Goal: Information Seeking & Learning: Learn about a topic

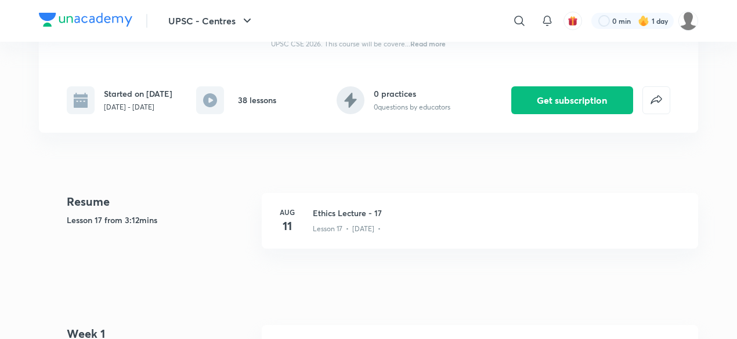
scroll to position [194, 0]
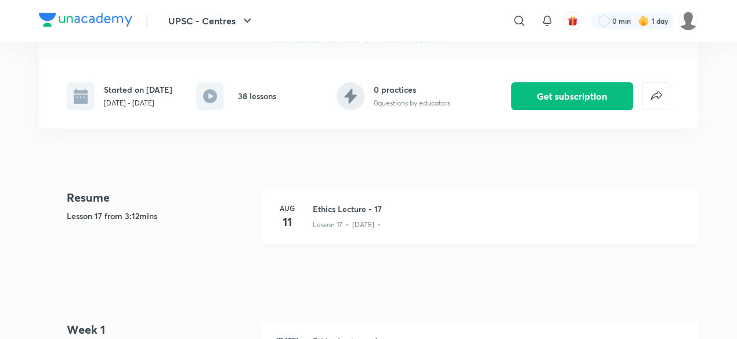
click at [346, 208] on h3 "Ethics Lecture - 17" at bounding box center [498, 209] width 371 height 12
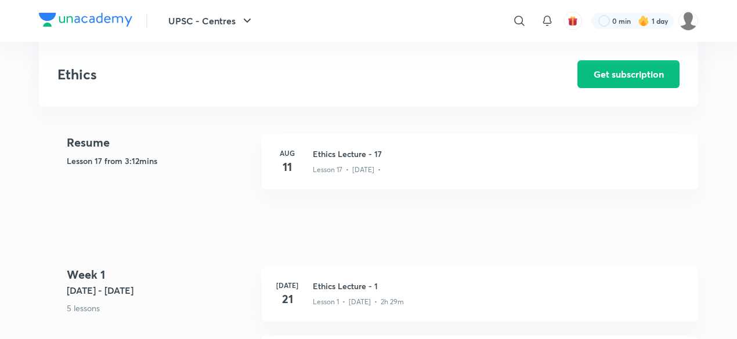
scroll to position [250, 0]
click at [330, 287] on h3 "Ethics Lecture - 1" at bounding box center [498, 286] width 371 height 12
click at [319, 150] on h3 "Ethics Lecture - 17" at bounding box center [498, 153] width 371 height 12
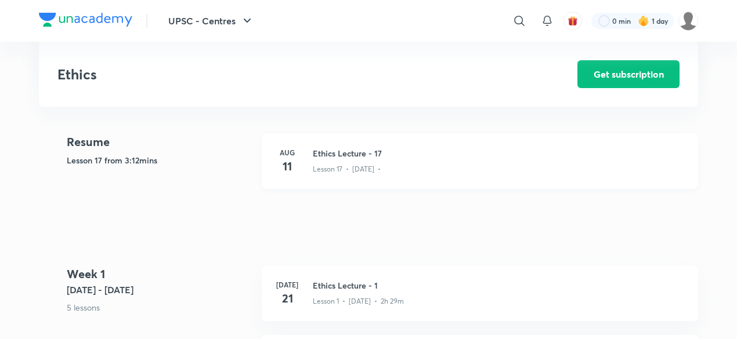
click at [319, 150] on h3 "Ethics Lecture - 17" at bounding box center [498, 153] width 371 height 12
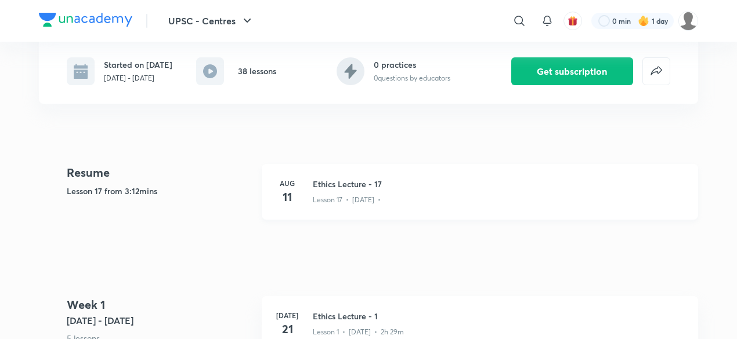
scroll to position [218, 0]
click at [337, 183] on h3 "Ethics Lecture - 17" at bounding box center [498, 185] width 371 height 12
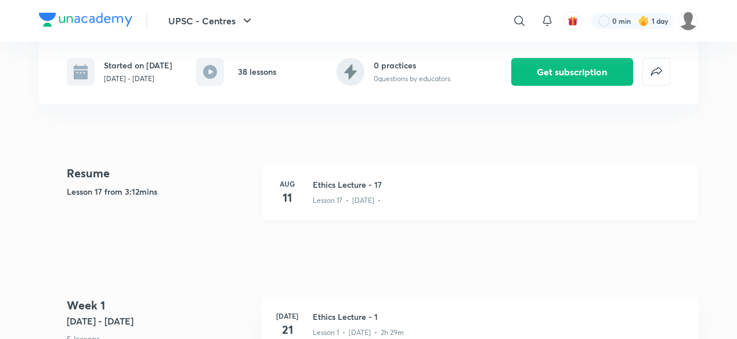
click at [337, 183] on h3 "Ethics Lecture - 17" at bounding box center [498, 185] width 371 height 12
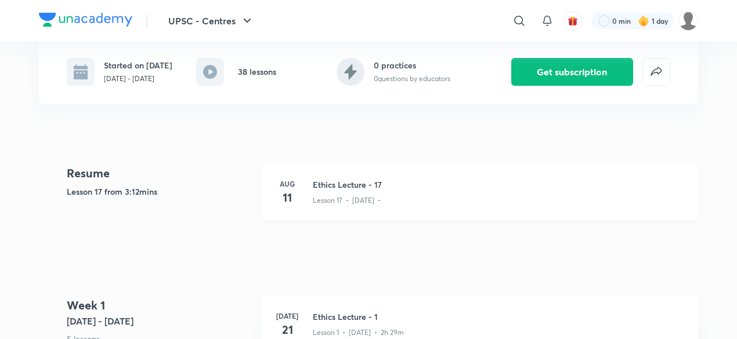
click at [337, 183] on h3 "Ethics Lecture - 17" at bounding box center [498, 185] width 371 height 12
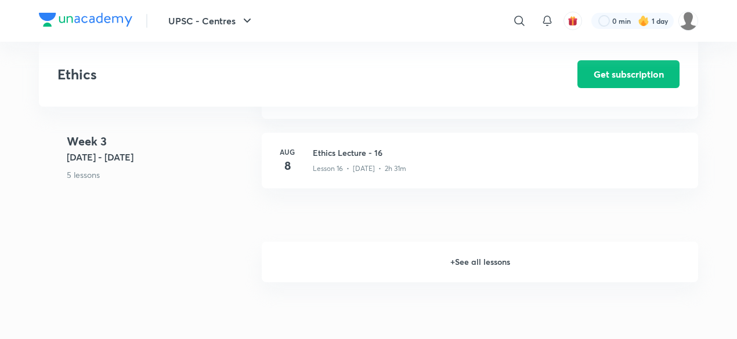
scroll to position [1561, 0]
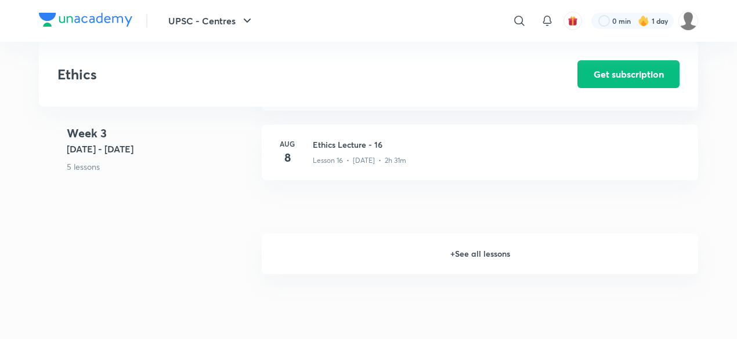
click at [425, 254] on h6 "+ See all lessons" at bounding box center [480, 254] width 436 height 41
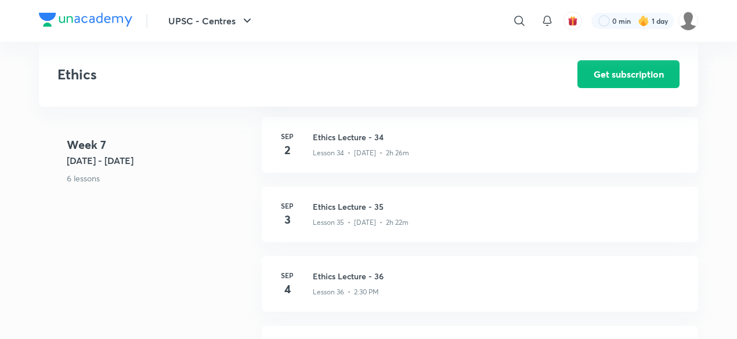
scroll to position [2972, 0]
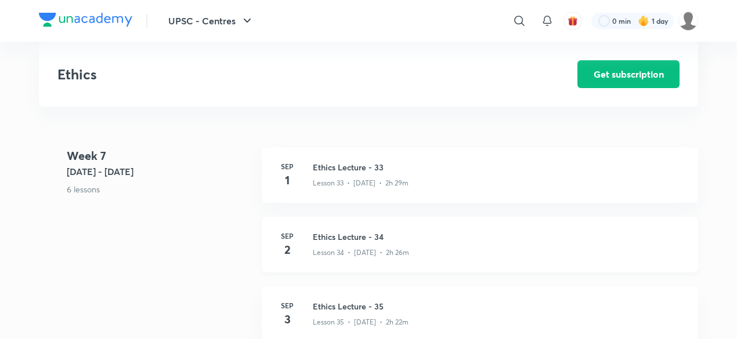
click at [362, 233] on h3 "Ethics Lecture - 34" at bounding box center [498, 237] width 371 height 12
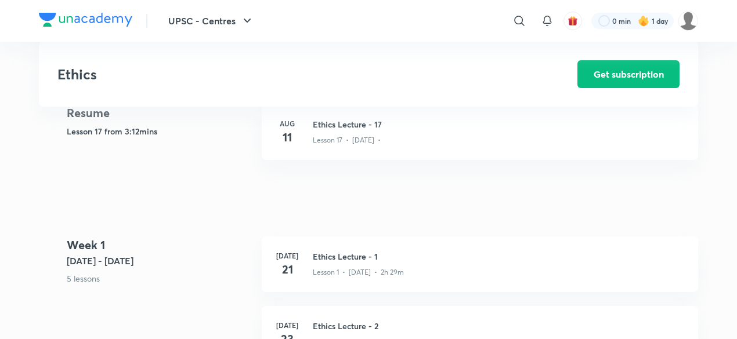
scroll to position [279, 0]
click at [328, 125] on h3 "Ethics Lecture - 17" at bounding box center [498, 124] width 371 height 12
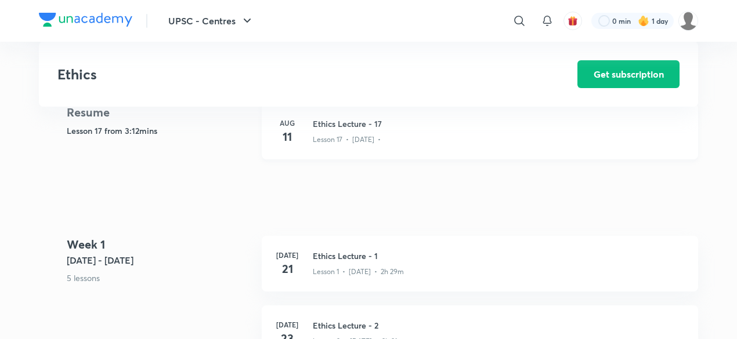
click at [328, 125] on h3 "Ethics Lecture - 17" at bounding box center [498, 124] width 371 height 12
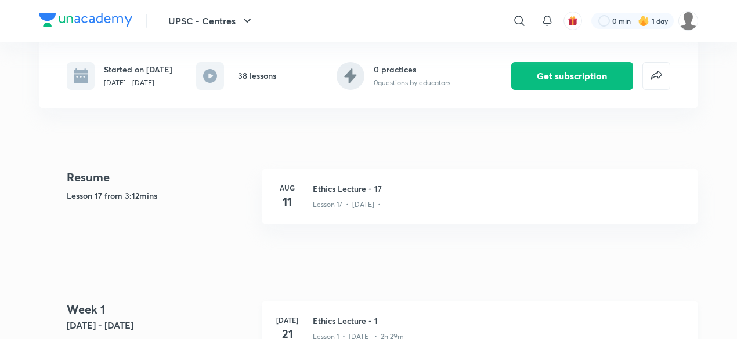
scroll to position [211, 0]
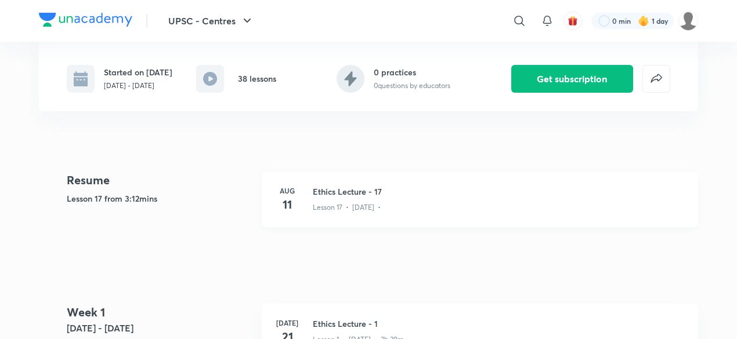
click at [335, 190] on h3 "Ethics Lecture - 17" at bounding box center [498, 192] width 371 height 12
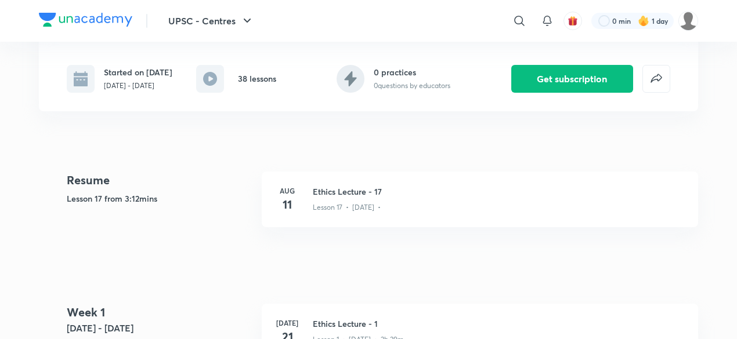
scroll to position [0, 0]
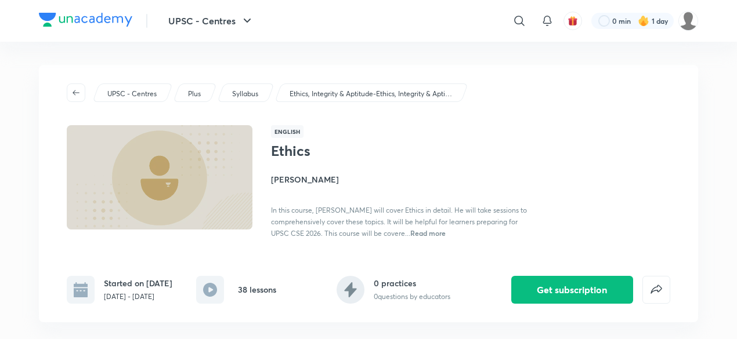
scroll to position [752, 0]
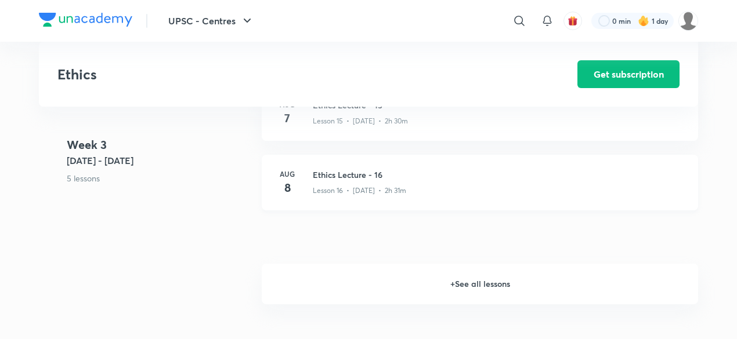
scroll to position [1536, 0]
click at [362, 169] on h3 "Ethics Lecture - 16" at bounding box center [498, 170] width 371 height 12
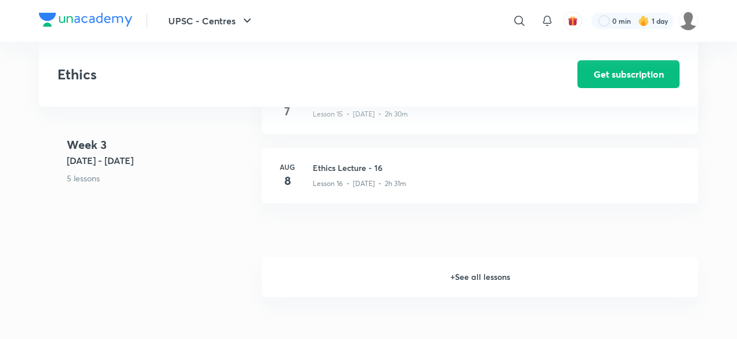
scroll to position [1570, 0]
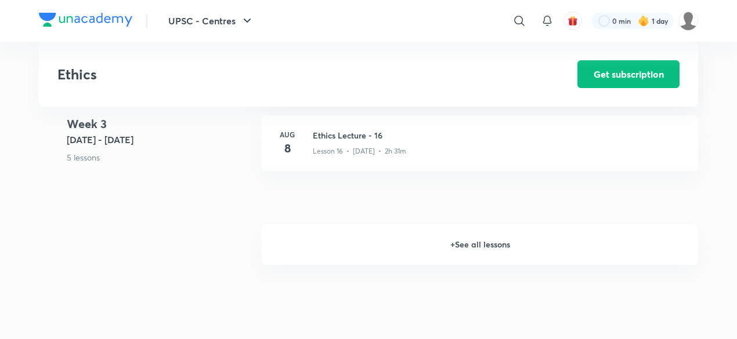
click at [447, 248] on h6 "+ See all lessons" at bounding box center [480, 245] width 436 height 41
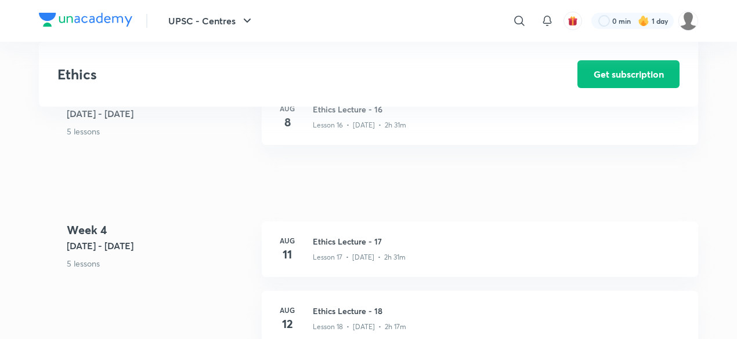
scroll to position [1598, 0]
click at [364, 239] on h3 "Ethics Lecture - 17" at bounding box center [498, 240] width 371 height 12
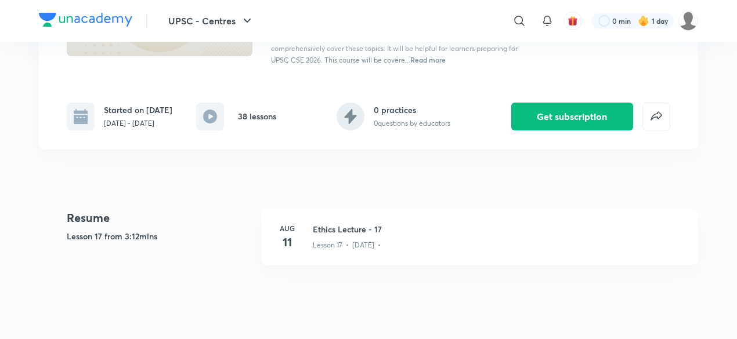
scroll to position [180, 0]
